Goal: Find specific page/section: Find specific page/section

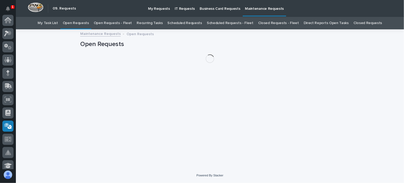
scroll to position [106, 0]
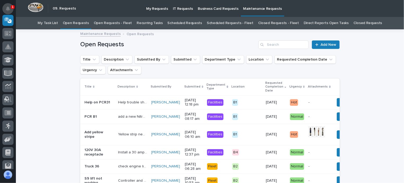
click at [8, 6] on button "Notifications" at bounding box center [7, 8] width 11 height 11
click at [13, 10] on button "Notifications" at bounding box center [7, 8] width 11 height 11
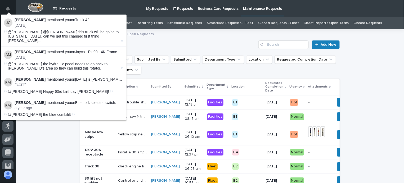
click at [87, 15] on li "[PERSON_NAME] mentioned you on Truck 42 : [DATE] @[PERSON_NAME] @[PERSON_NAME] …" at bounding box center [64, 31] width 126 height 32
click at [24, 18] on strong "[PERSON_NAME]" at bounding box center [30, 20] width 31 height 4
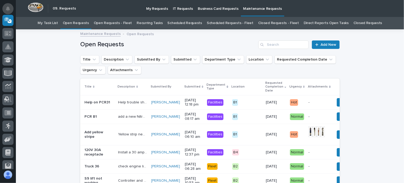
click at [6, 11] on icon "Notifications" at bounding box center [8, 8] width 4 height 5
click at [159, 2] on p "My Requests" at bounding box center [157, 5] width 22 height 11
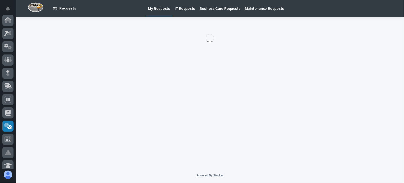
scroll to position [106, 0]
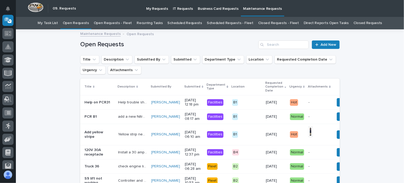
scroll to position [17, 0]
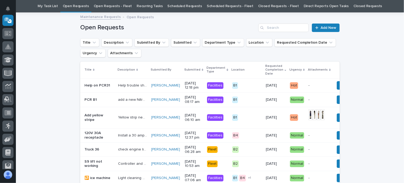
click at [115, 4] on link "Open Requests - Fleet" at bounding box center [113, 6] width 38 height 12
